Goal: Task Accomplishment & Management: Use online tool/utility

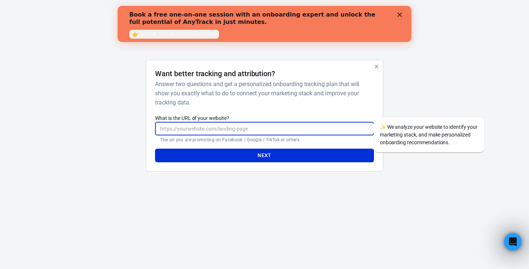
click at [204, 126] on input "What is the URL of your website?" at bounding box center [264, 129] width 219 height 14
paste input "[URL][DOMAIN_NAME]"
type input "[URL][DOMAIN_NAME]"
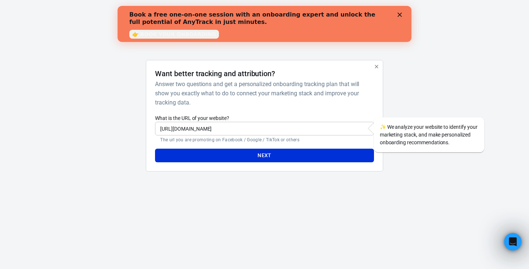
click at [265, 139] on p "The url you are promoting on Facebook / Google / TikTok or others" at bounding box center [264, 140] width 208 height 6
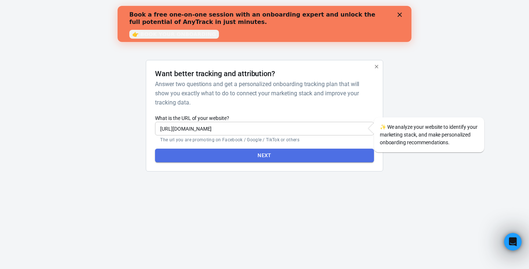
click at [274, 155] on button "Next" at bounding box center [264, 155] width 219 height 14
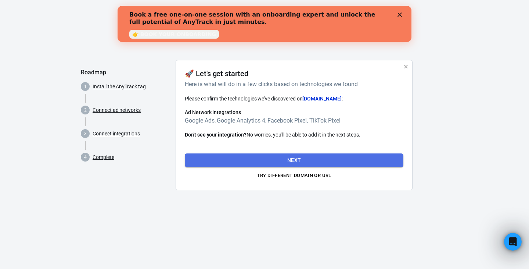
click at [297, 157] on button "Next" at bounding box center [294, 160] width 219 height 14
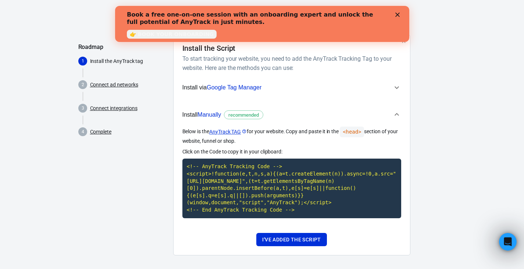
scroll to position [29, 0]
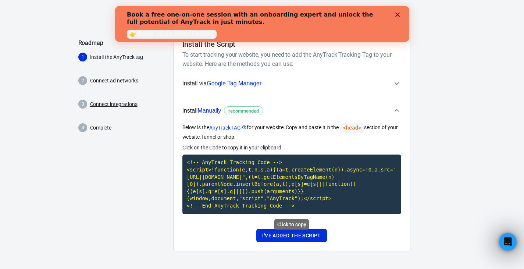
click at [260, 183] on code "<!-- AnyTrack Tracking Code --> <script>!function(e,t,n,s,a){(a=t.createElement…" at bounding box center [291, 183] width 219 height 59
click at [260, 187] on code "<!-- AnyTrack Tracking Code --> <script>!function(e,t,n,s,a){(a=t.createElement…" at bounding box center [291, 183] width 219 height 59
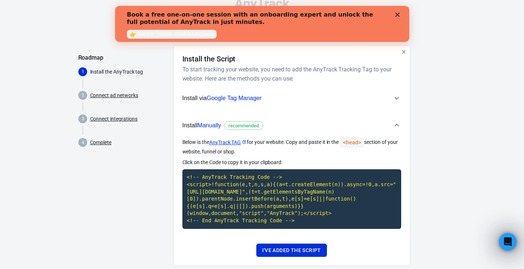
scroll to position [0, 0]
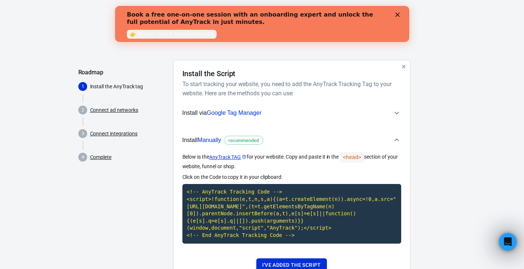
click at [391, 111] on span "Install via Google Tag Manager" at bounding box center [287, 113] width 210 height 10
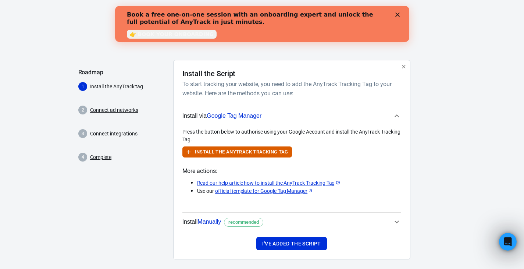
click at [391, 111] on span "Install via Google Tag Manager" at bounding box center [287, 116] width 210 height 10
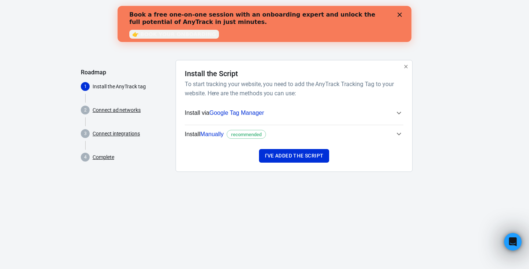
click at [384, 132] on span "Install Manually recommended" at bounding box center [290, 134] width 210 height 10
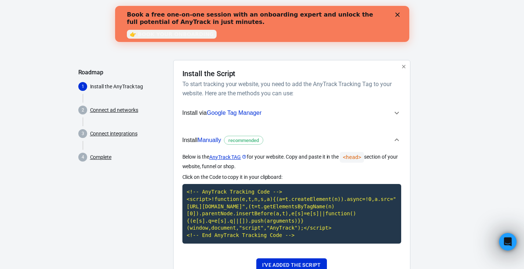
scroll to position [29, 0]
